Goal: Information Seeking & Learning: Learn about a topic

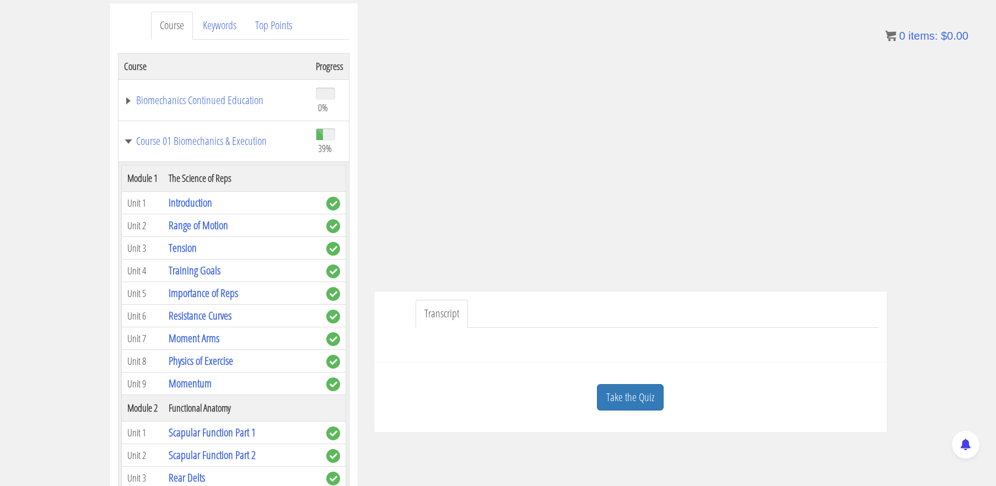
scroll to position [1560, 0]
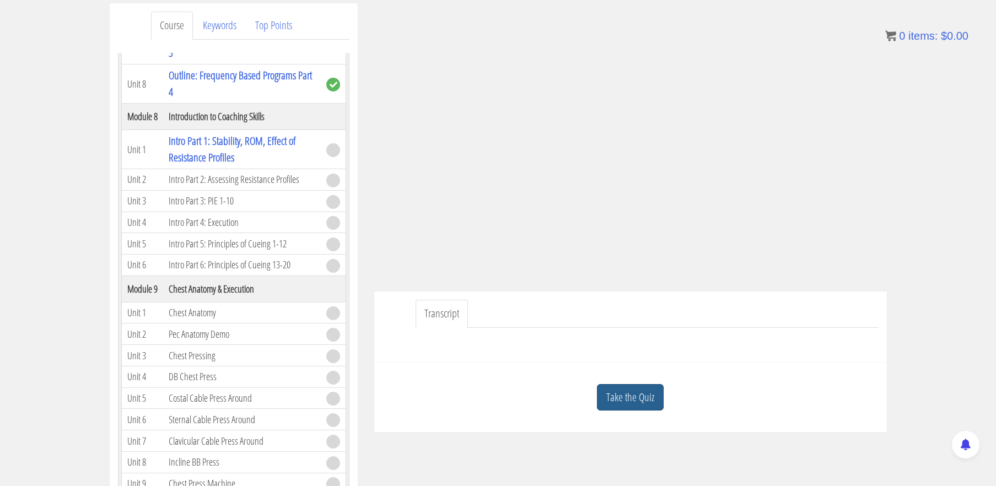
click at [641, 400] on link "Take the Quiz" at bounding box center [630, 397] width 67 height 27
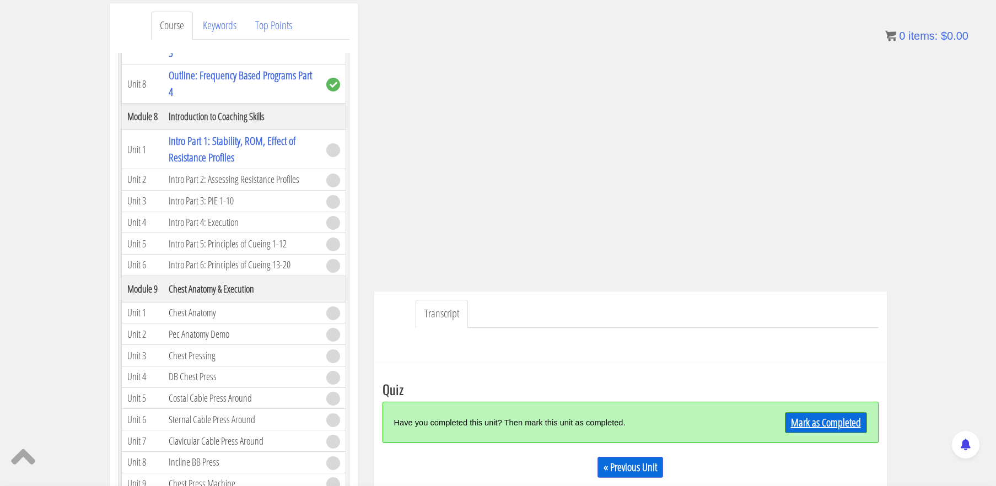
click at [802, 423] on link "Mark as Completed" at bounding box center [826, 422] width 82 height 21
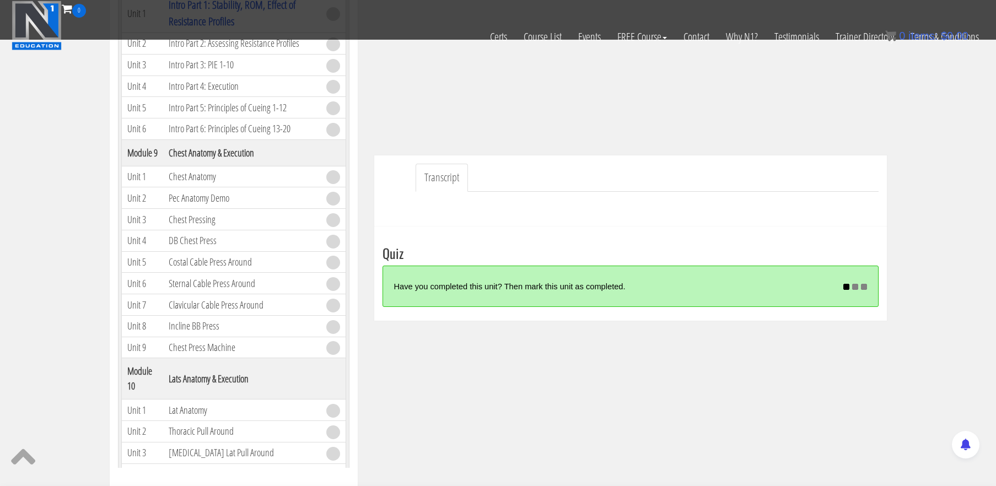
scroll to position [213, 0]
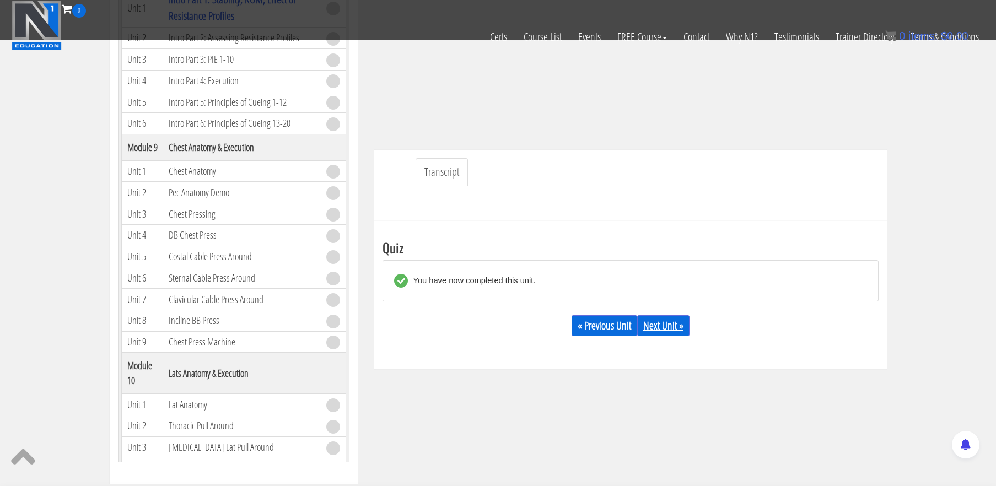
click at [654, 330] on link "Next Unit »" at bounding box center [663, 325] width 52 height 21
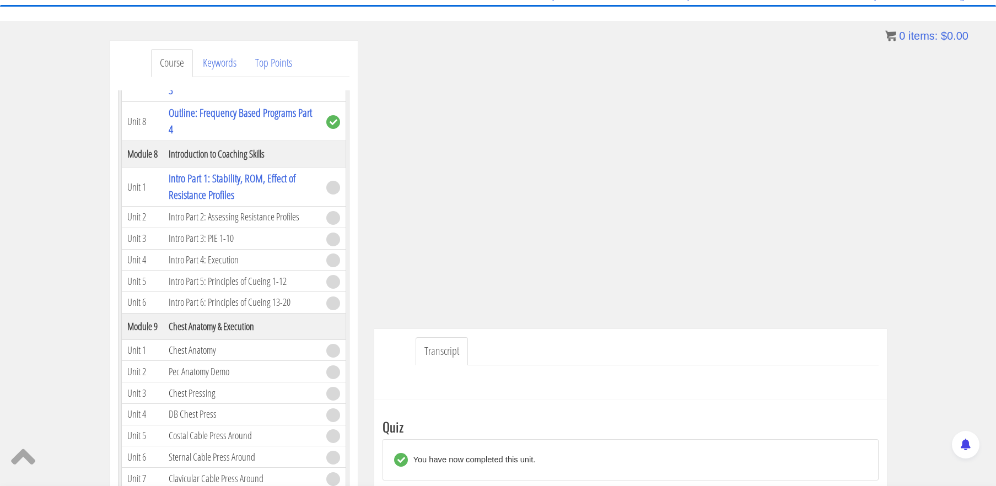
scroll to position [105, 0]
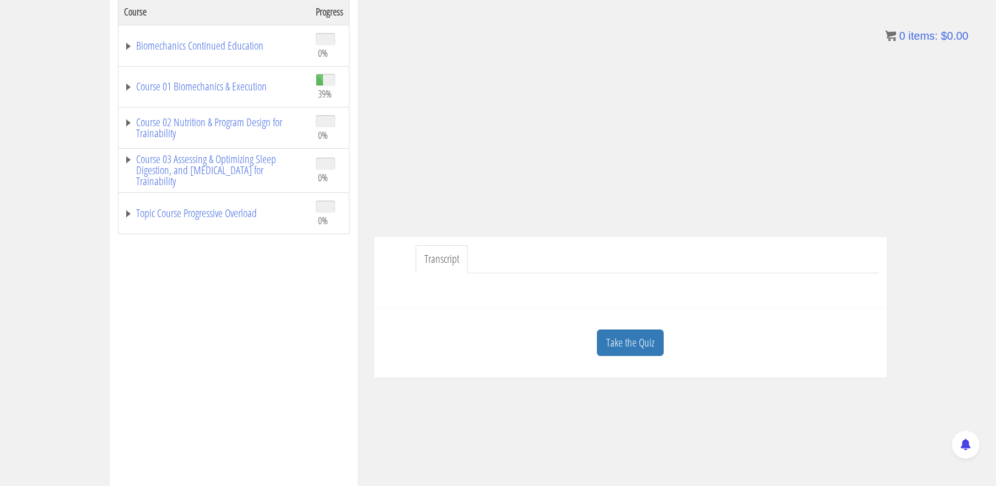
scroll to position [198, 0]
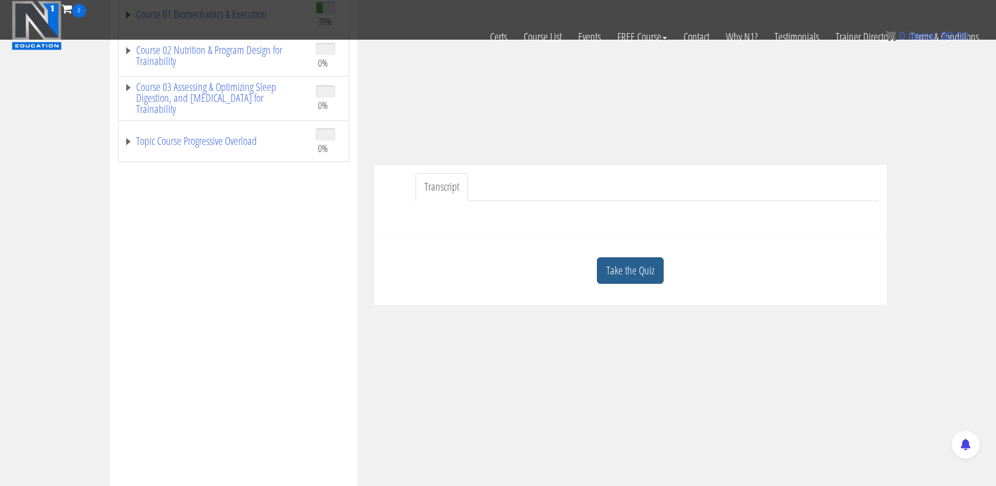
click at [639, 274] on link "Take the Quiz" at bounding box center [630, 270] width 67 height 27
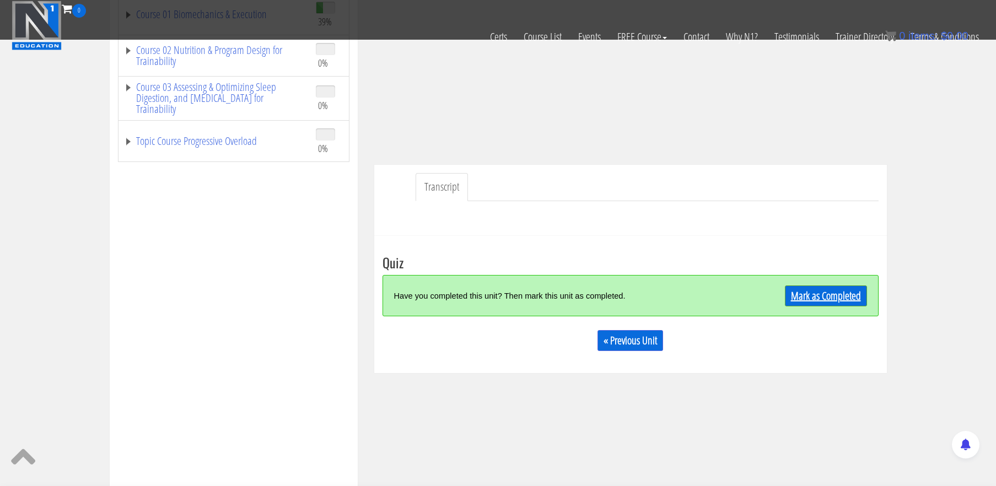
click at [822, 300] on link "Mark as Completed" at bounding box center [826, 295] width 82 height 21
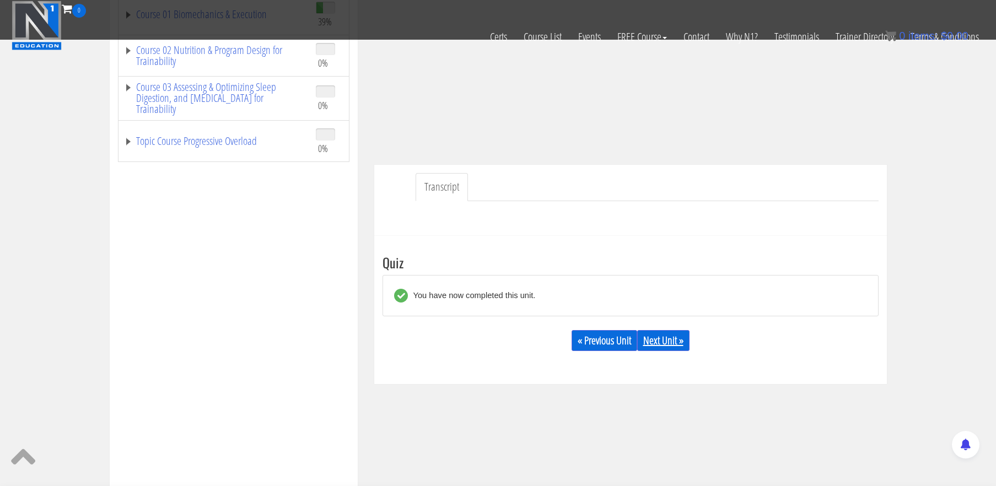
click at [669, 342] on link "Next Unit »" at bounding box center [663, 340] width 52 height 21
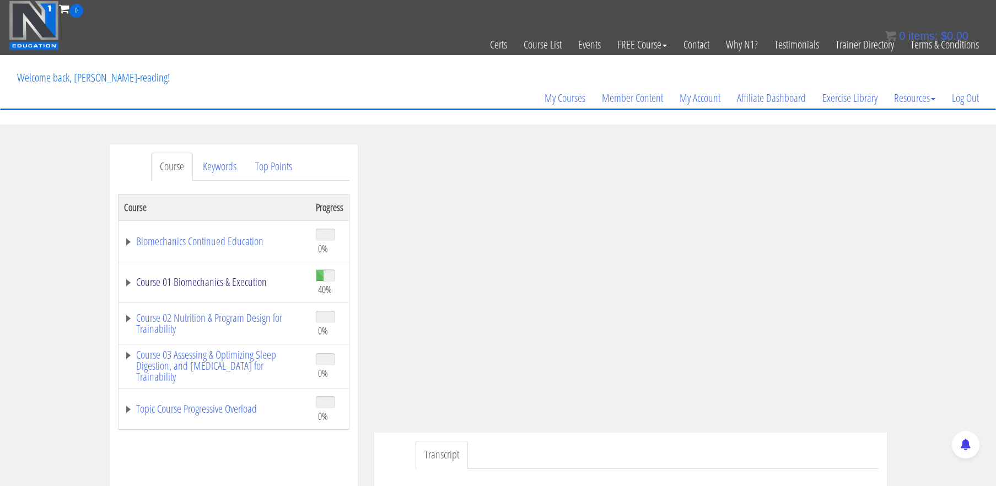
click at [199, 277] on link "Course 01 Biomechanics & Execution" at bounding box center [214, 282] width 181 height 11
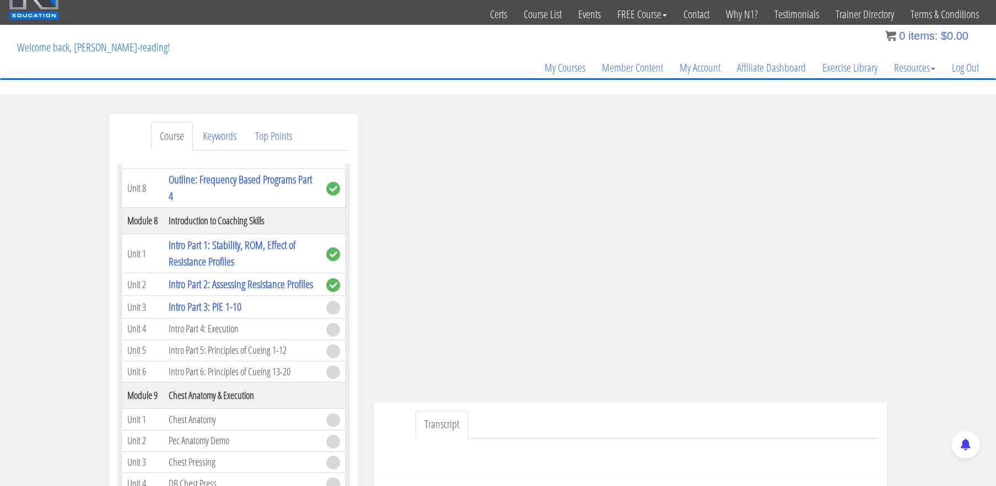
scroll to position [1567, 0]
